Goal: Obtain resource: Download file/media

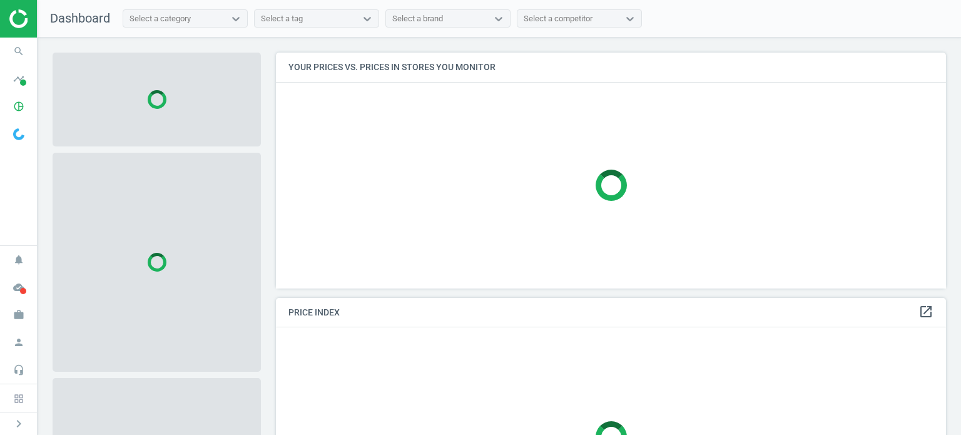
scroll to position [255, 680]
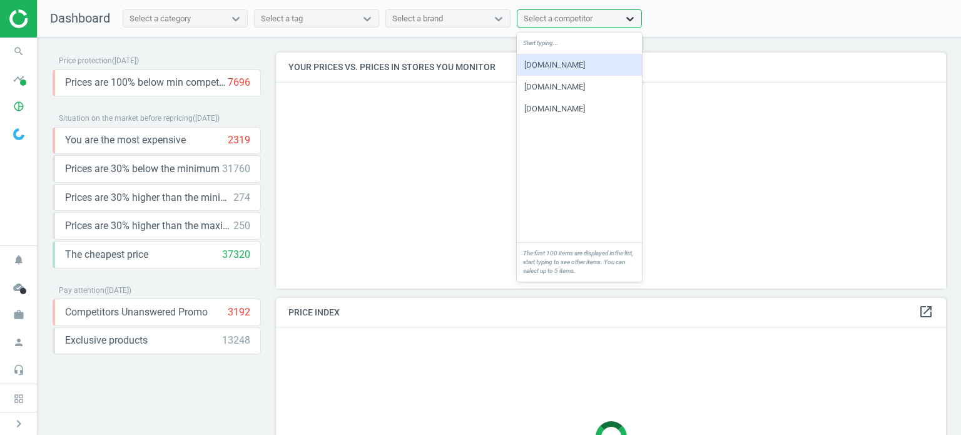
click at [628, 17] on icon at bounding box center [631, 19] width 8 height 4
click at [568, 67] on div "[DOMAIN_NAME]" at bounding box center [579, 64] width 125 height 21
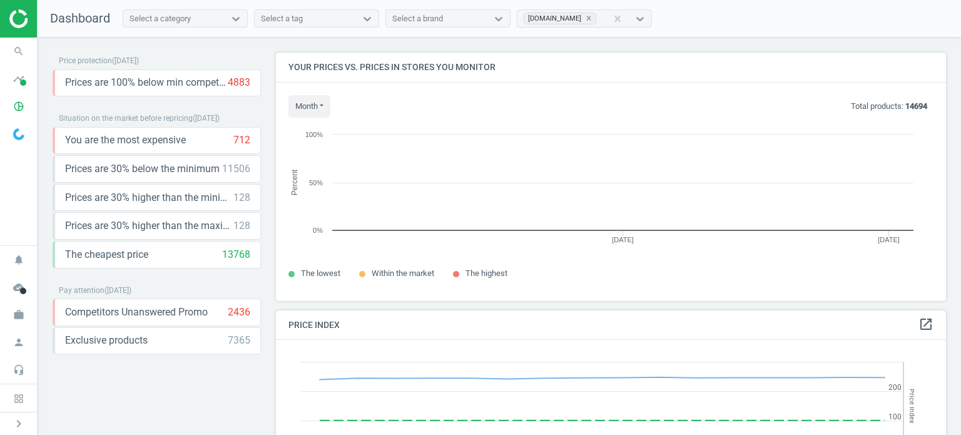
scroll to position [267, 680]
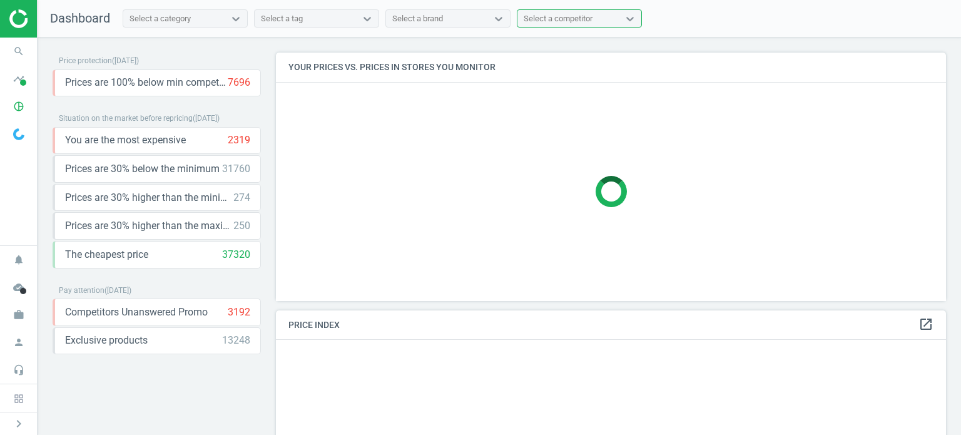
click at [642, 15] on div "Select a competitor" at bounding box center [579, 18] width 125 height 19
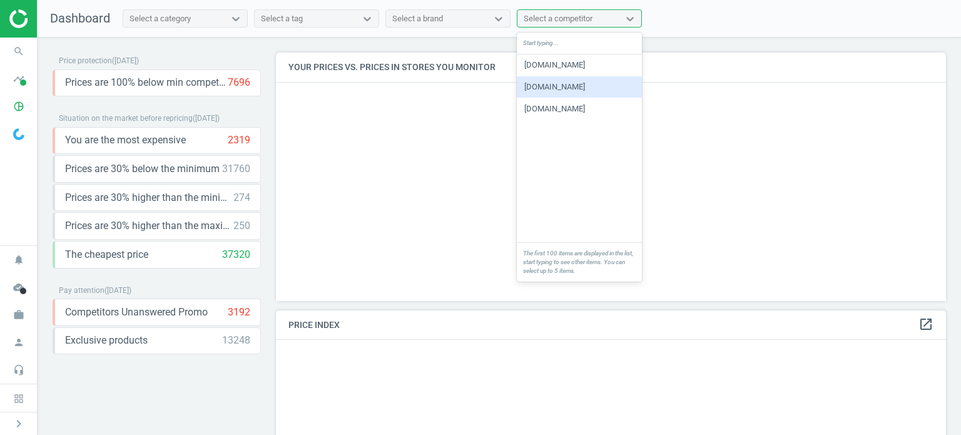
click at [573, 86] on div "[DOMAIN_NAME]" at bounding box center [579, 86] width 125 height 21
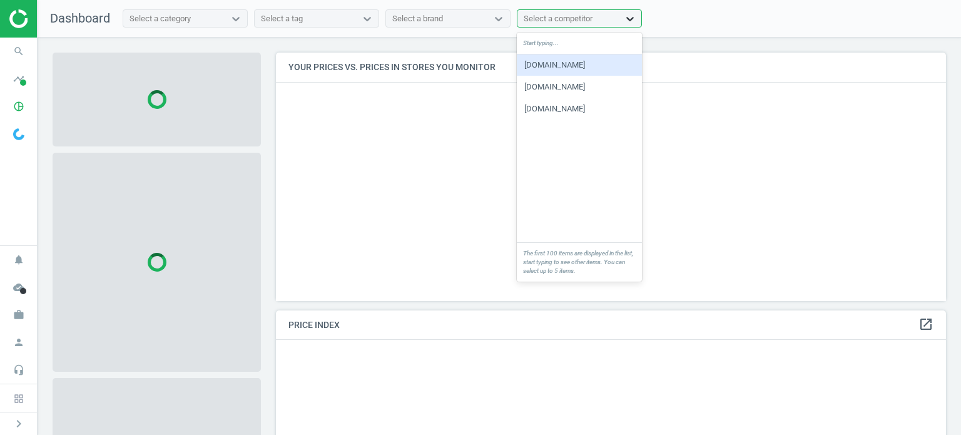
click at [631, 17] on icon at bounding box center [630, 19] width 13 height 13
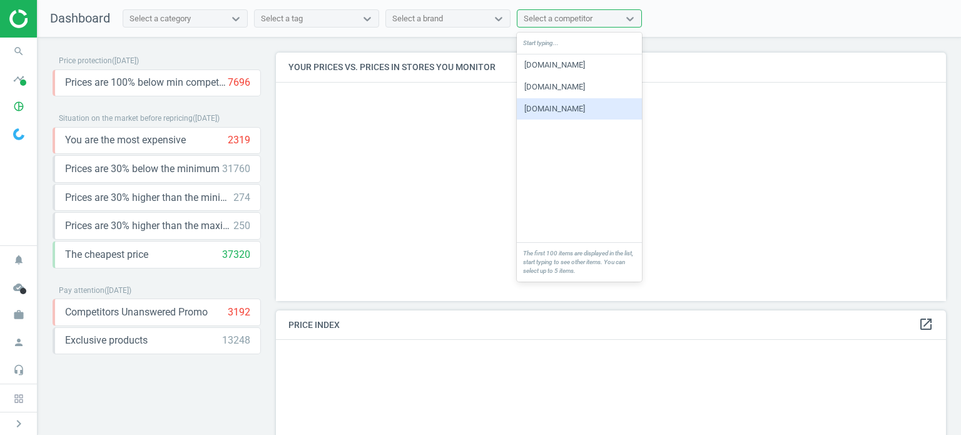
click at [579, 112] on div "[DOMAIN_NAME]" at bounding box center [579, 108] width 125 height 21
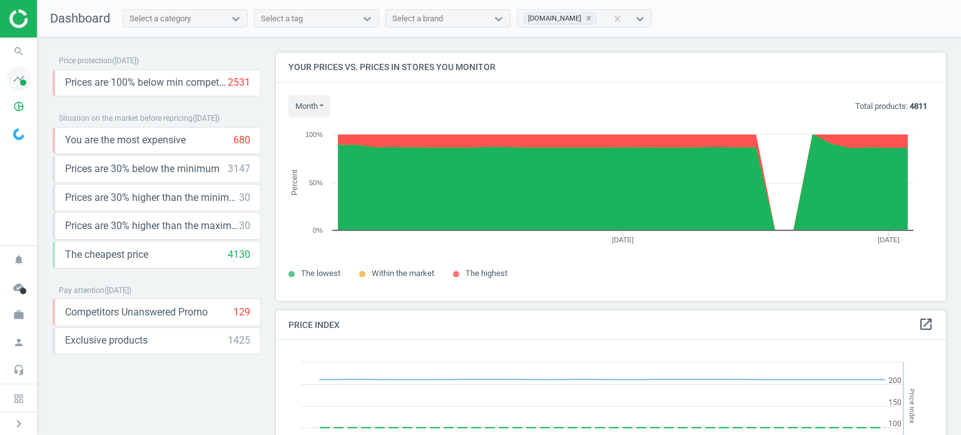
click at [20, 78] on icon "timeline" at bounding box center [19, 79] width 24 height 24
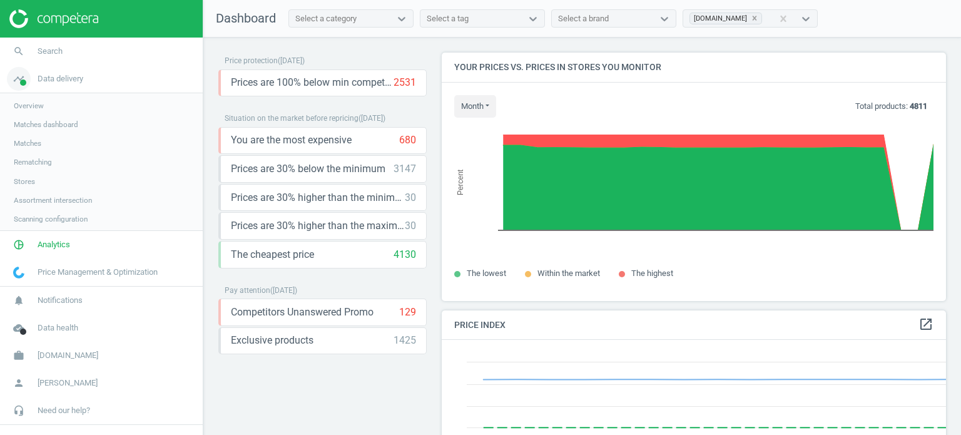
scroll to position [6, 6]
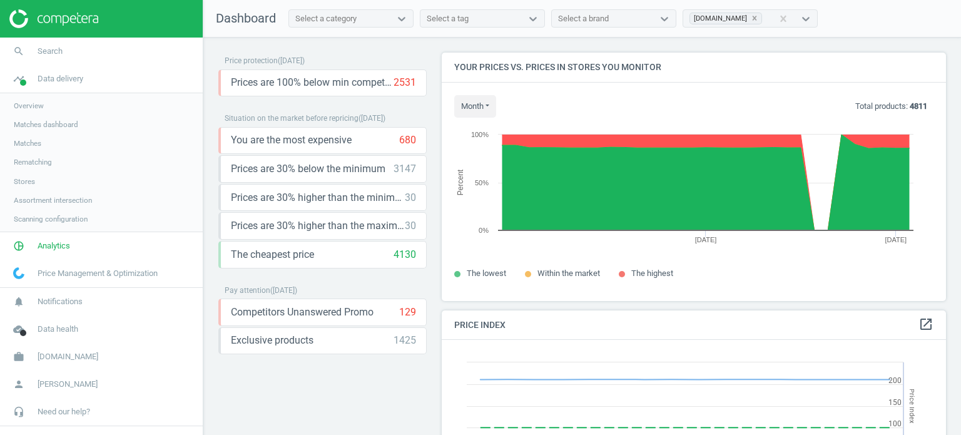
click at [41, 101] on span "Overview" at bounding box center [29, 106] width 30 height 10
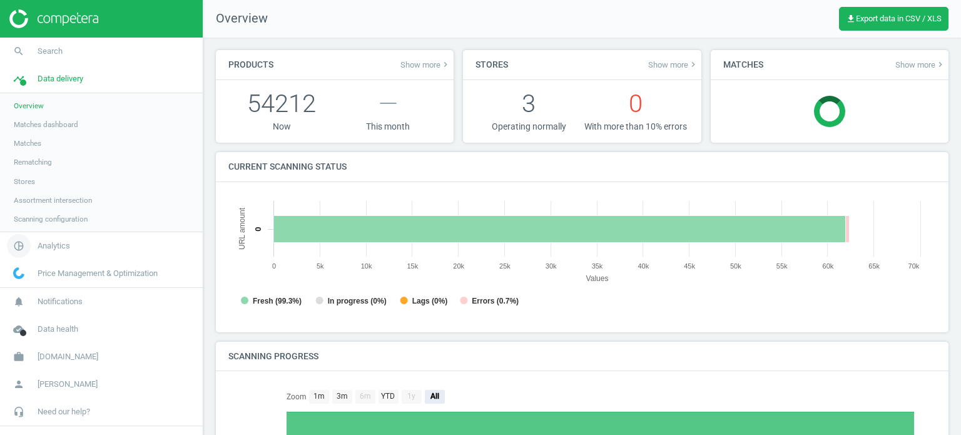
scroll to position [6, 6]
click at [43, 242] on span "Analytics" at bounding box center [54, 245] width 33 height 11
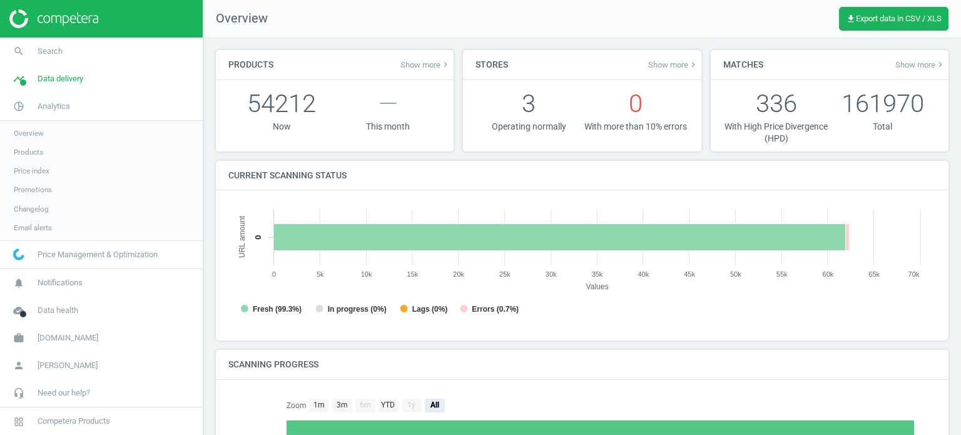
click at [26, 158] on link "Products" at bounding box center [101, 152] width 203 height 19
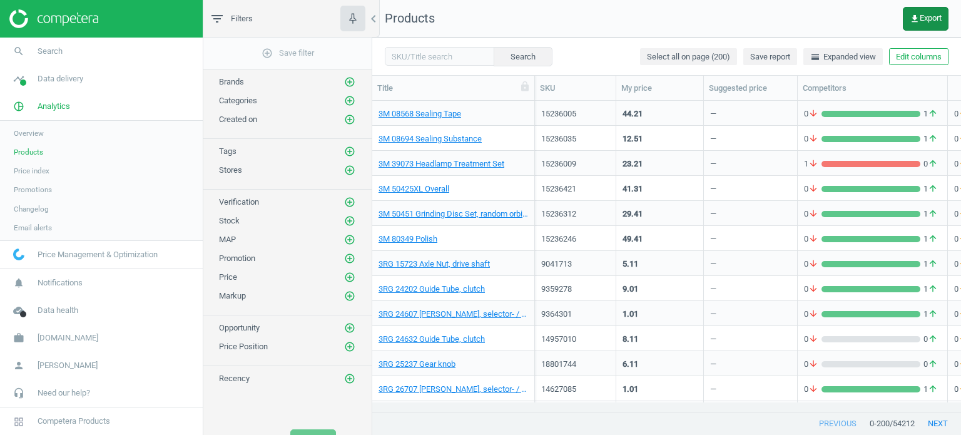
click at [917, 26] on button "get_app Export" at bounding box center [926, 19] width 46 height 24
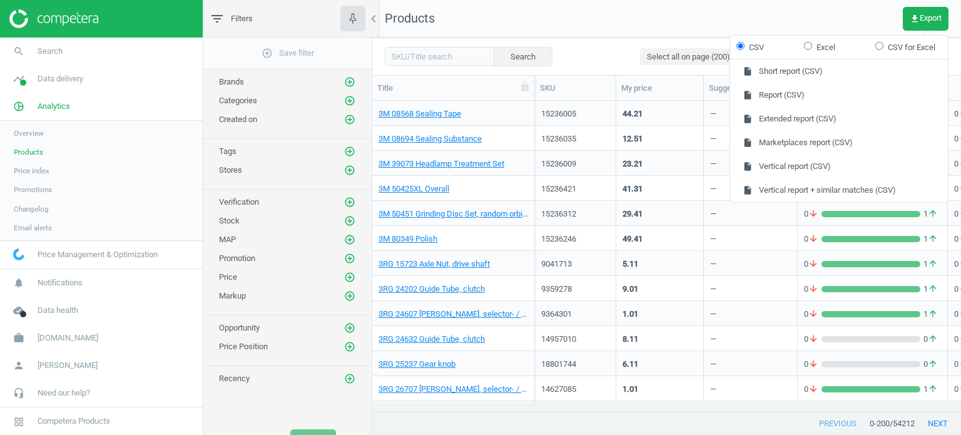
click at [710, 8] on nav "Products get_app Export" at bounding box center [666, 19] width 589 height 38
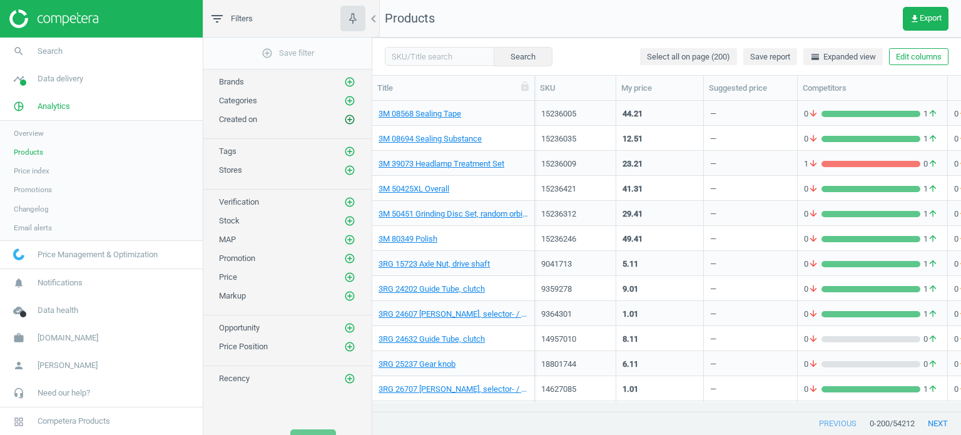
click at [348, 118] on icon "add_circle_outline" at bounding box center [349, 119] width 11 height 11
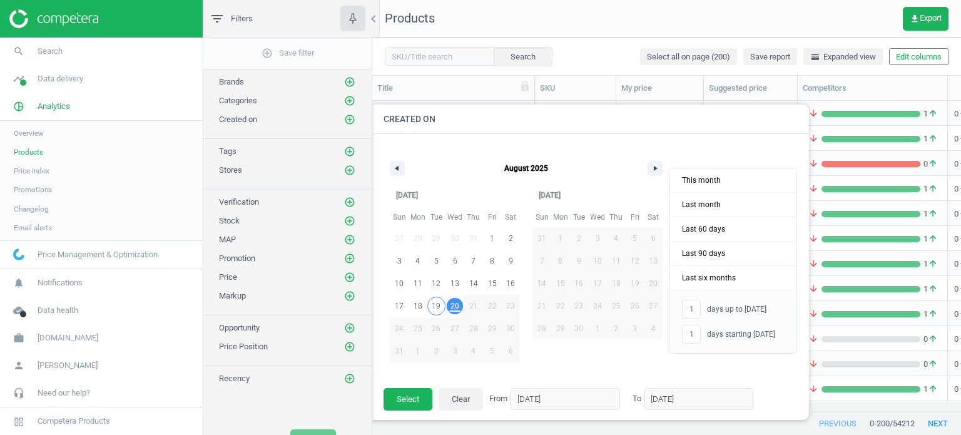
click at [438, 311] on span "19" at bounding box center [436, 306] width 9 height 23
type input "-"
type input "[DATE]"
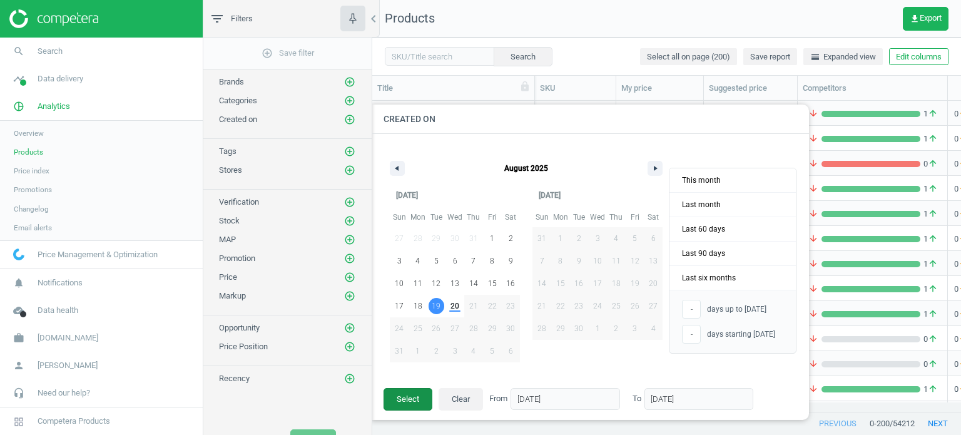
click at [422, 391] on button "Select" at bounding box center [408, 399] width 49 height 23
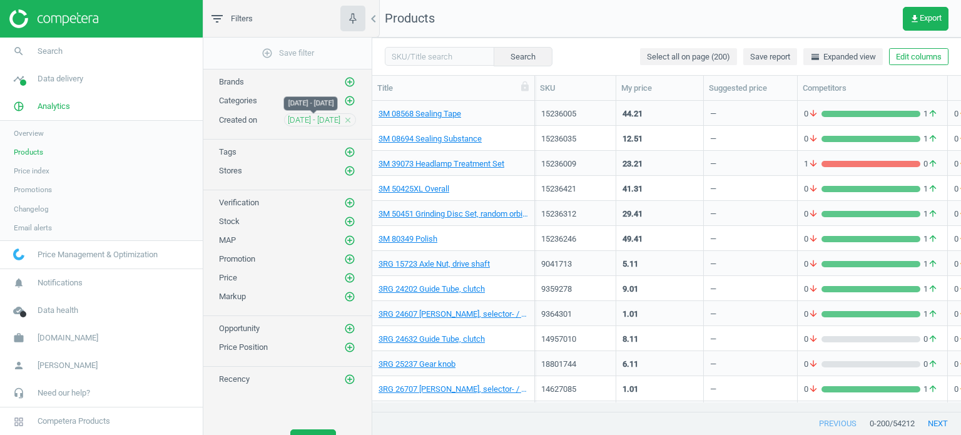
click at [335, 118] on span "[DATE] - [DATE]" at bounding box center [314, 120] width 53 height 11
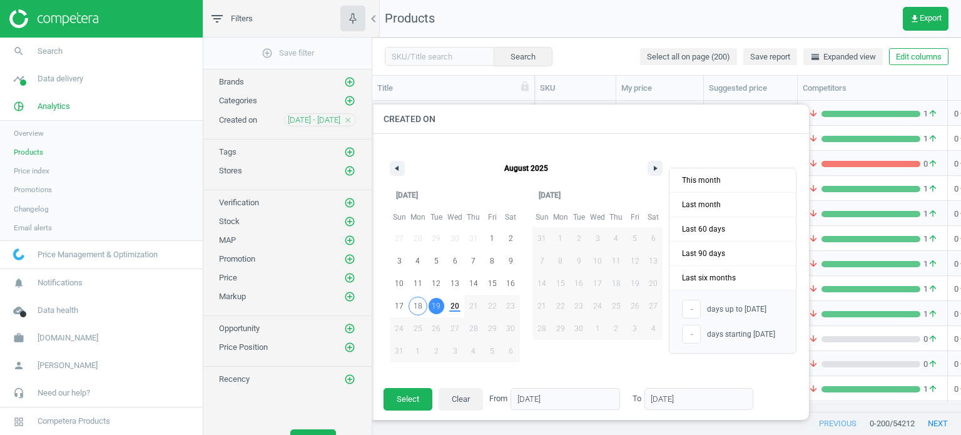
click at [415, 302] on span "18" at bounding box center [418, 306] width 9 height 23
type input "[DATE]"
click at [415, 395] on button "Select" at bounding box center [408, 399] width 49 height 23
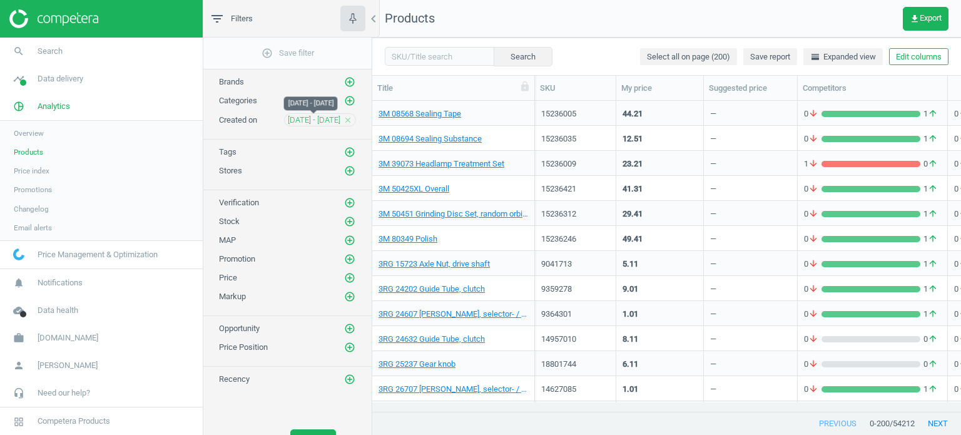
click at [307, 115] on span "[DATE] - [DATE]" at bounding box center [314, 120] width 53 height 11
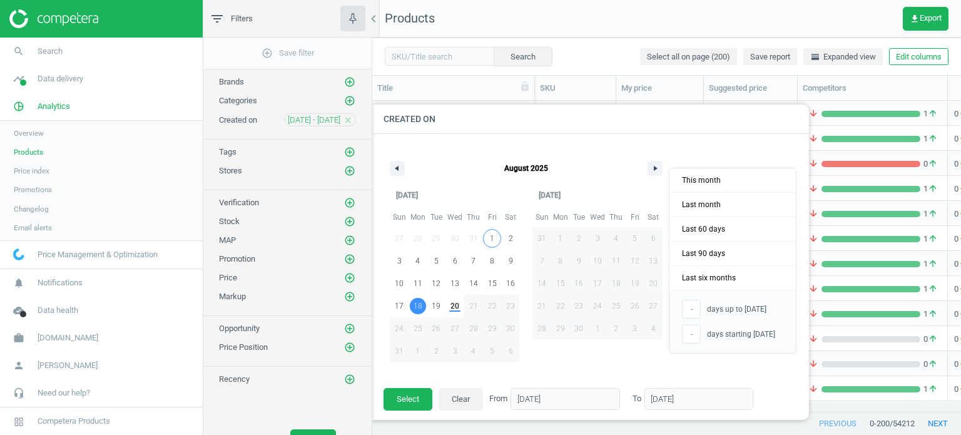
click at [497, 237] on span "1" at bounding box center [492, 238] width 19 height 16
type input "[DATE]"
click at [401, 397] on button "Select" at bounding box center [408, 399] width 49 height 23
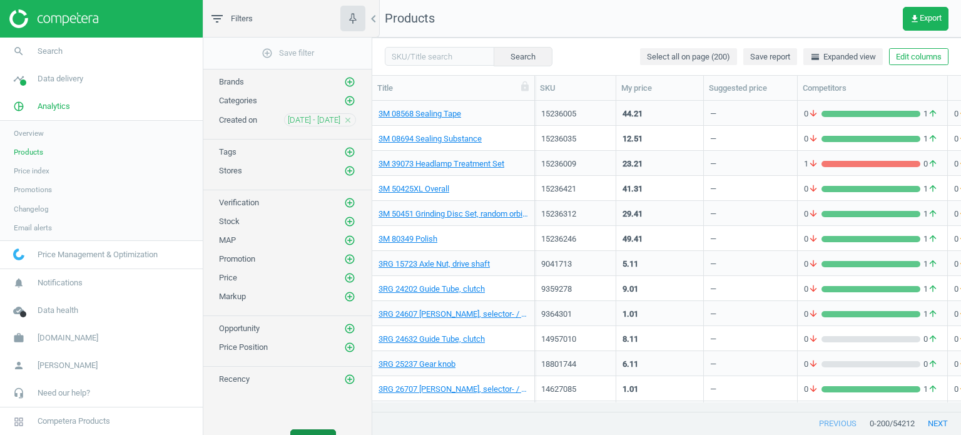
click at [310, 429] on button "Apply" at bounding box center [313, 440] width 46 height 23
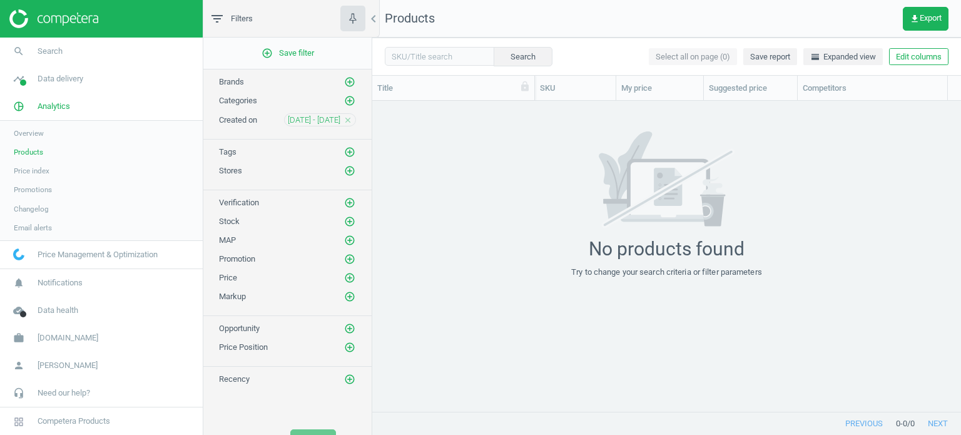
click at [344, 116] on icon "close" at bounding box center [348, 120] width 9 height 9
click at [320, 430] on button "Apply" at bounding box center [313, 440] width 46 height 23
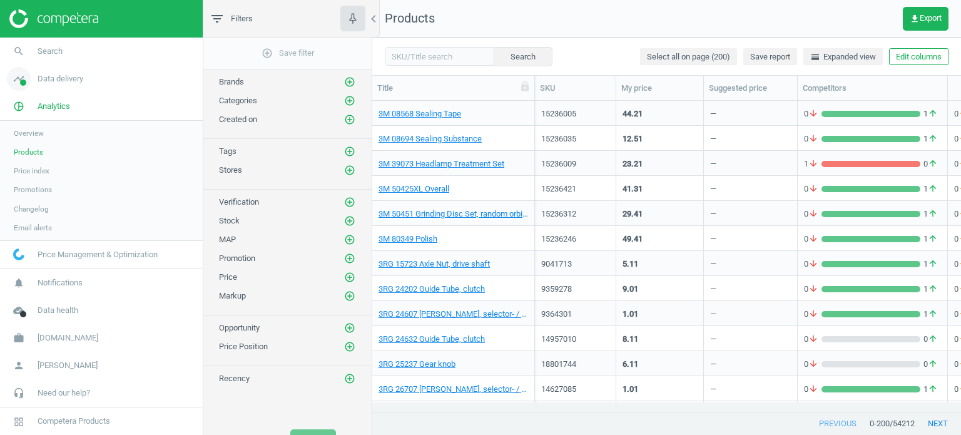
click at [60, 81] on span "Data delivery" at bounding box center [61, 78] width 46 height 11
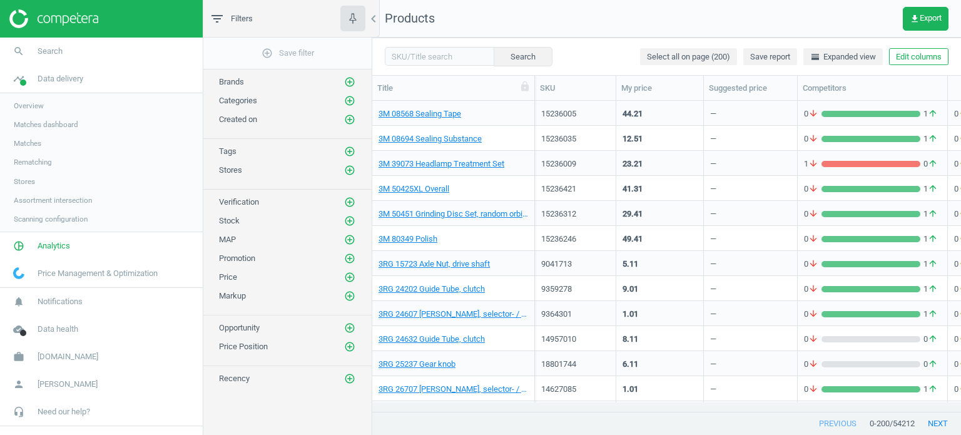
click at [28, 110] on span "Overview" at bounding box center [29, 106] width 30 height 10
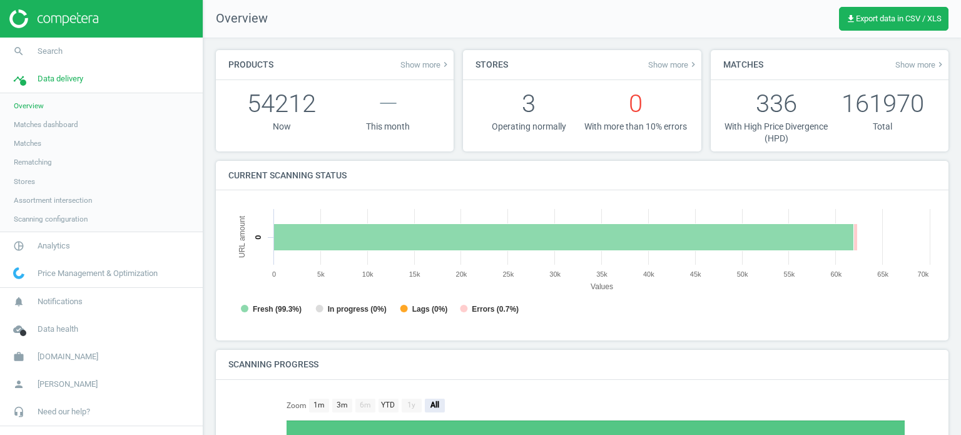
scroll to position [270, 717]
click at [411, 64] on span "Show more keyboard_arrow_right" at bounding box center [426, 64] width 50 height 10
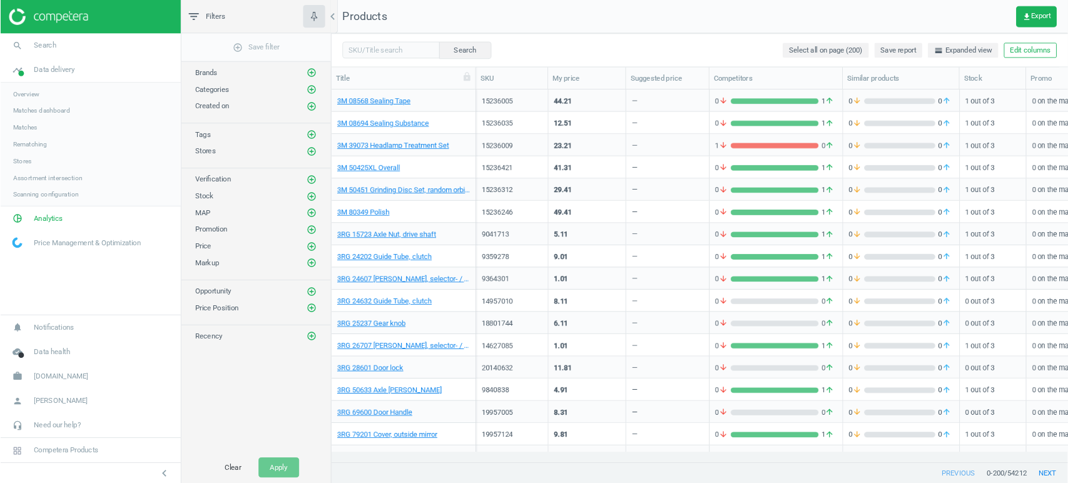
scroll to position [396, 817]
click at [52, 427] on span "[DOMAIN_NAME]" at bounding box center [68, 423] width 61 height 11
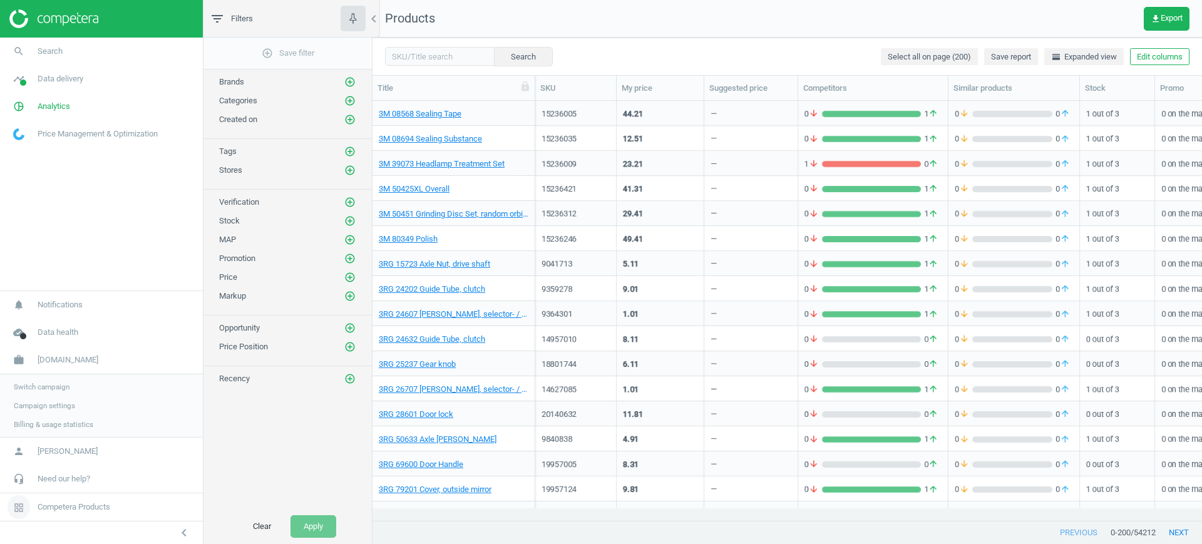
click at [87, 434] on span "Competera Products" at bounding box center [74, 506] width 73 height 11
click at [79, 434] on span "Competera Products" at bounding box center [74, 506] width 73 height 11
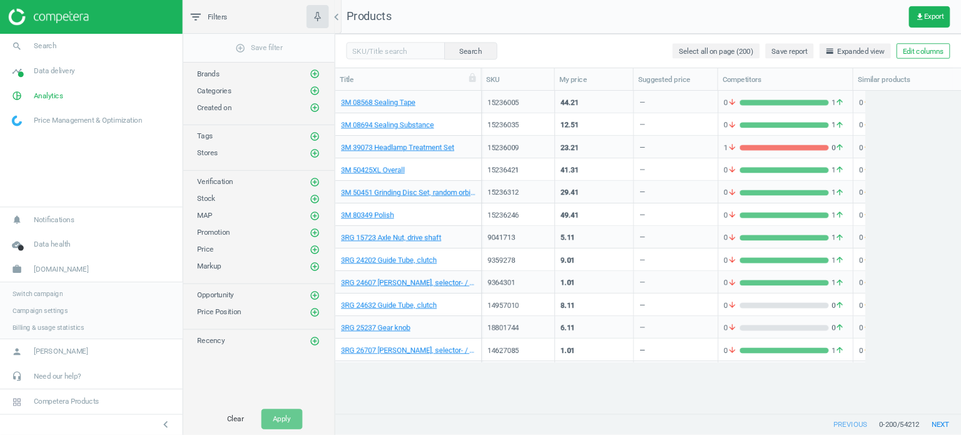
scroll to position [292, 580]
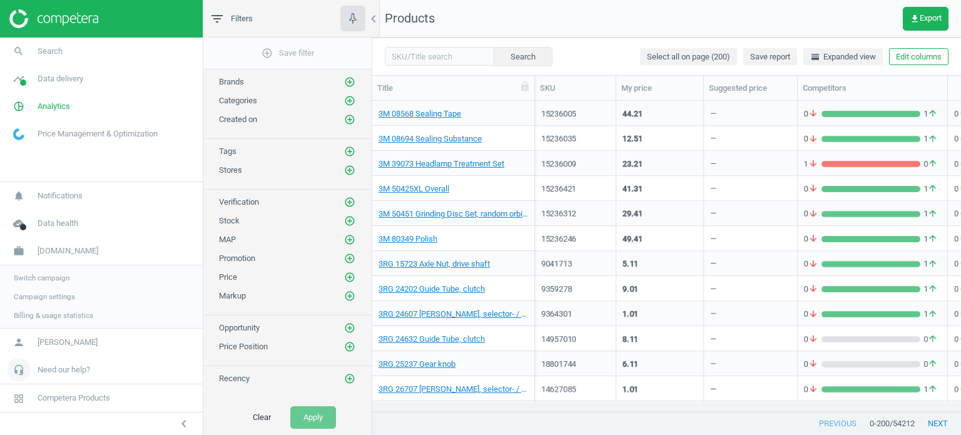
click at [68, 371] on span "Need our help?" at bounding box center [64, 369] width 53 height 11
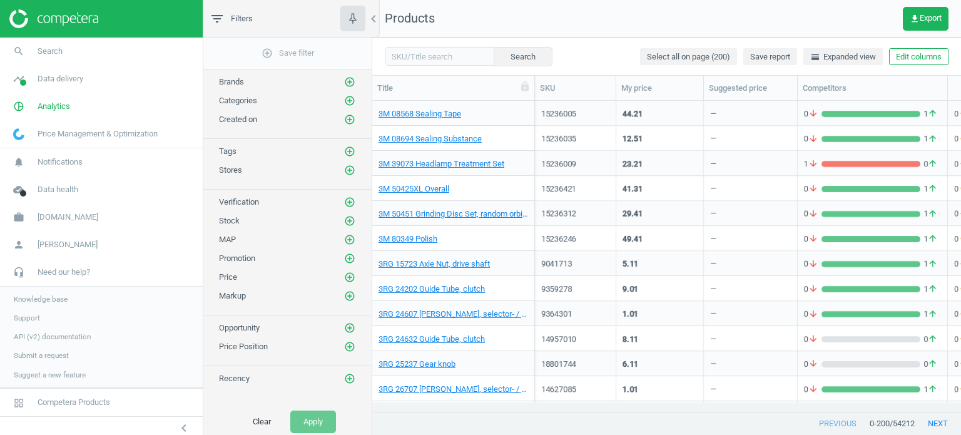
click at [58, 300] on span "Knowledge base" at bounding box center [41, 299] width 54 height 10
